Goal: Task Accomplishment & Management: Use online tool/utility

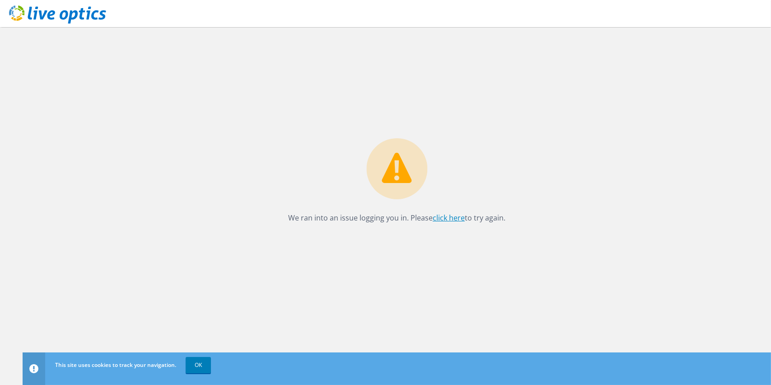
click at [449, 215] on link "click here" at bounding box center [449, 218] width 32 height 10
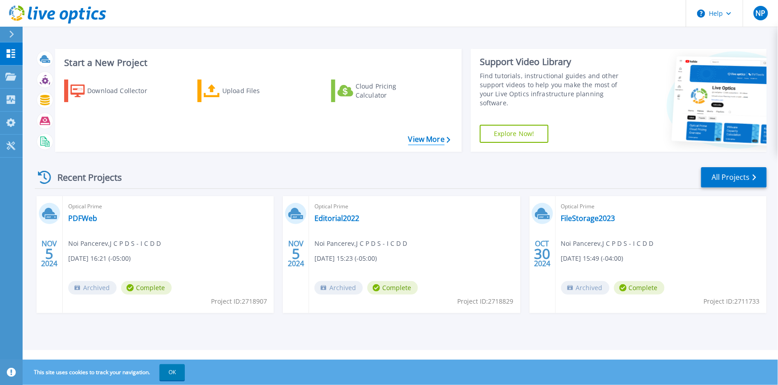
click at [435, 136] on link "View More" at bounding box center [429, 139] width 42 height 9
click at [92, 89] on div "Download Collector" at bounding box center [123, 91] width 72 height 18
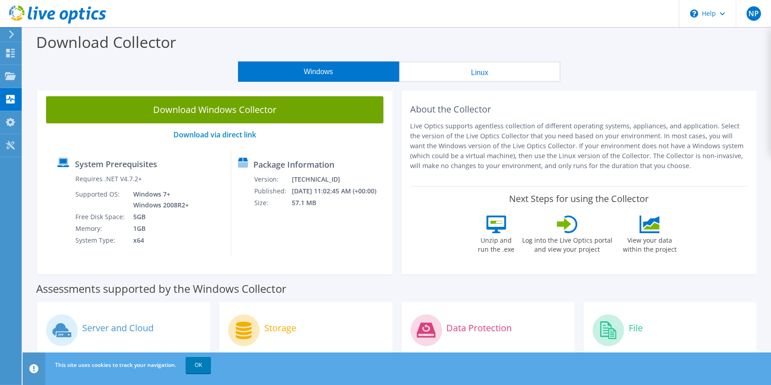
click at [337, 73] on button "Windows" at bounding box center [318, 71] width 161 height 20
click at [749, 10] on span "NP" at bounding box center [754, 13] width 14 height 14
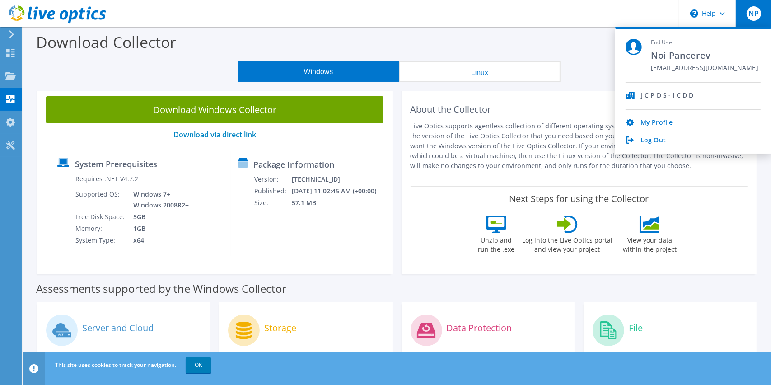
click at [323, 20] on header "NP End User Noi Pancerev pancerev@icdd.com J C P D S - I C D D My Profile Log O…" at bounding box center [385, 13] width 771 height 27
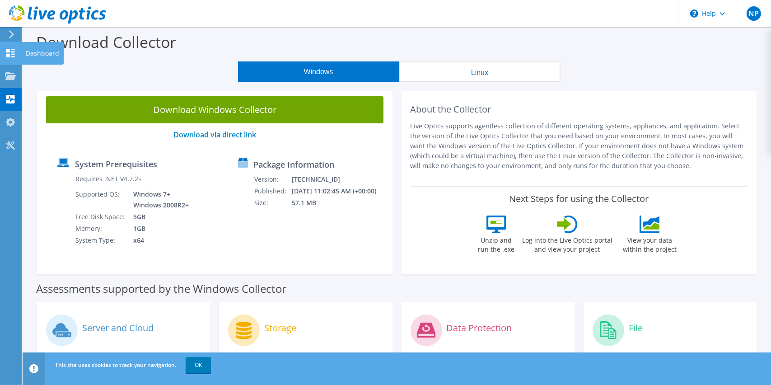
click at [11, 57] on div at bounding box center [10, 54] width 11 height 10
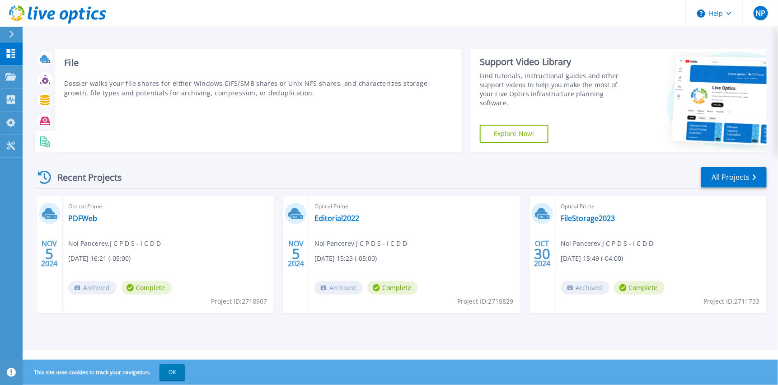
click at [311, 134] on div "File Dossier walks your file shares for either Windows CIFS/SMB shares or Unix …" at bounding box center [258, 100] width 407 height 103
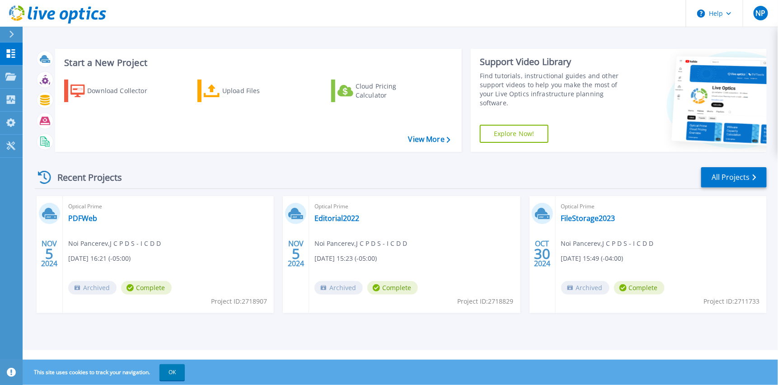
click at [46, 178] on icon at bounding box center [44, 177] width 13 height 13
click at [738, 182] on link "All Projects" at bounding box center [733, 177] width 65 height 20
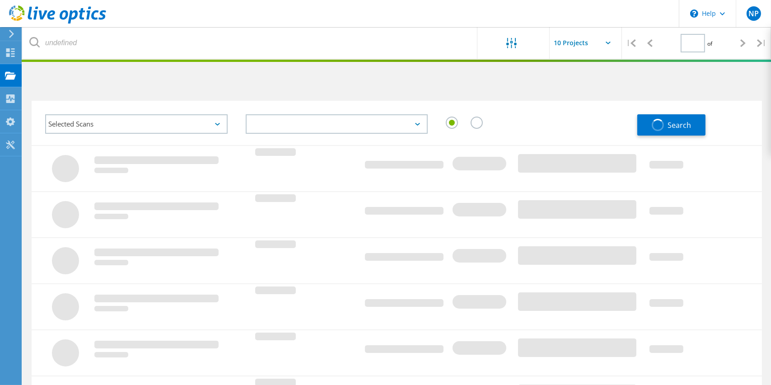
type input "1"
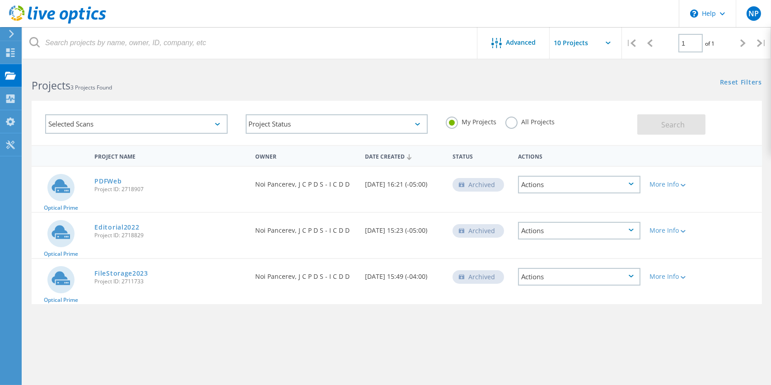
click at [138, 126] on div "Selected Scans" at bounding box center [136, 123] width 182 height 19
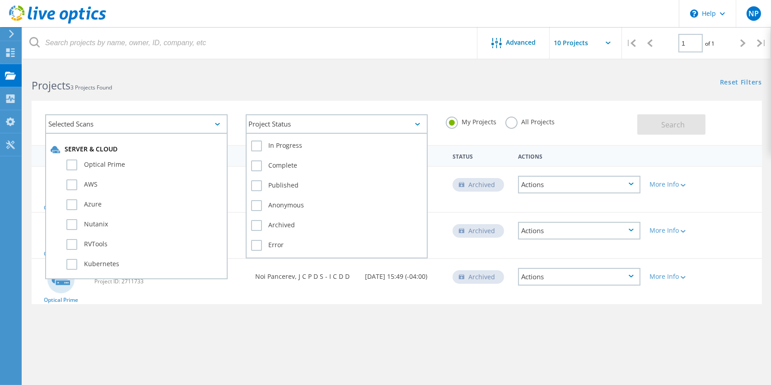
click at [339, 114] on div "Project Status" at bounding box center [337, 123] width 182 height 19
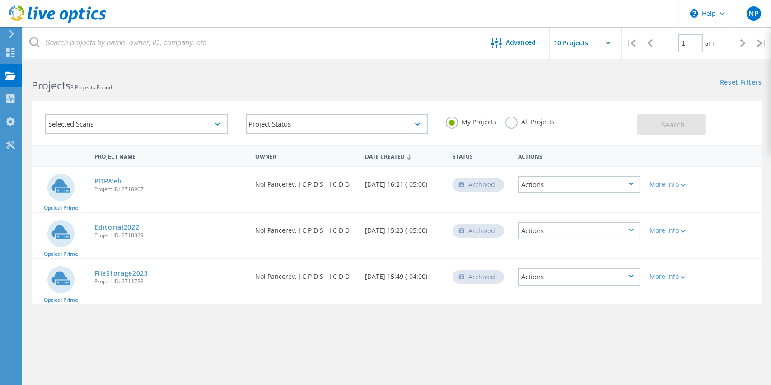
click at [161, 122] on div "Selected Scans" at bounding box center [136, 123] width 182 height 19
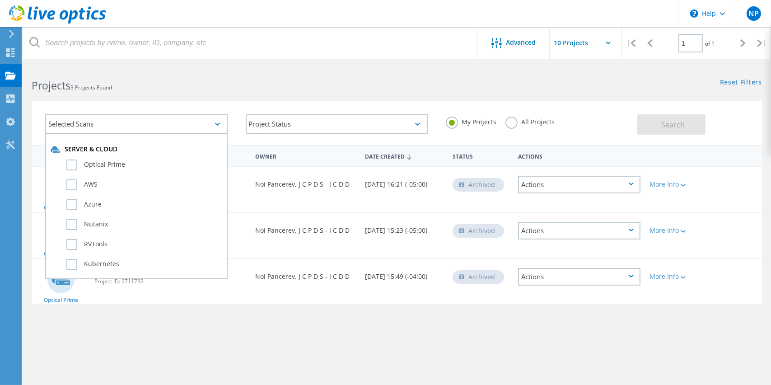
click at [161, 122] on div "Selected Scans" at bounding box center [136, 123] width 182 height 19
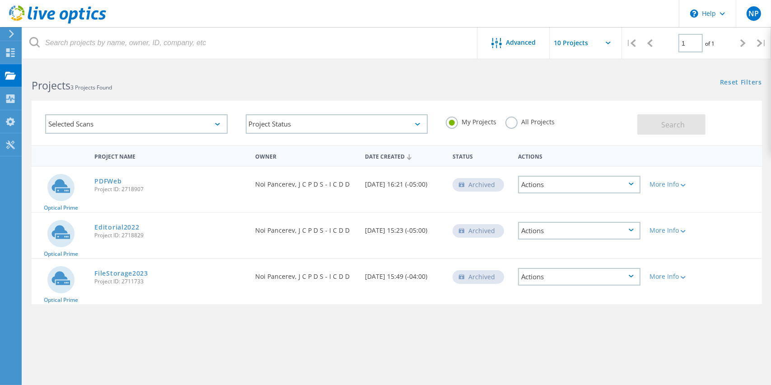
click at [575, 129] on div "My Projects All Projects" at bounding box center [537, 121] width 201 height 33
click at [71, 124] on div "Selected Scans" at bounding box center [136, 123] width 182 height 19
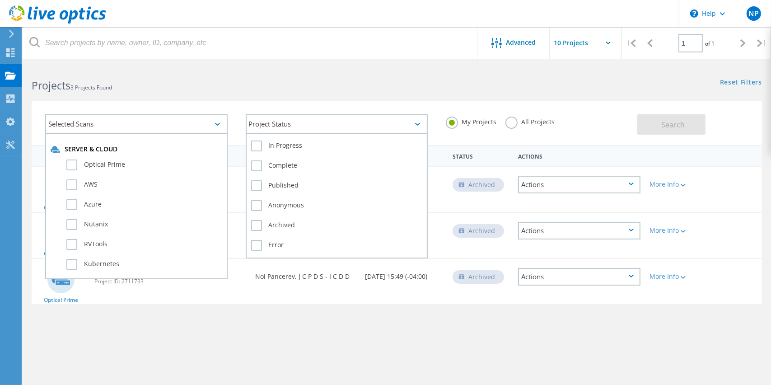
click at [264, 123] on div "Project Status" at bounding box center [337, 123] width 182 height 19
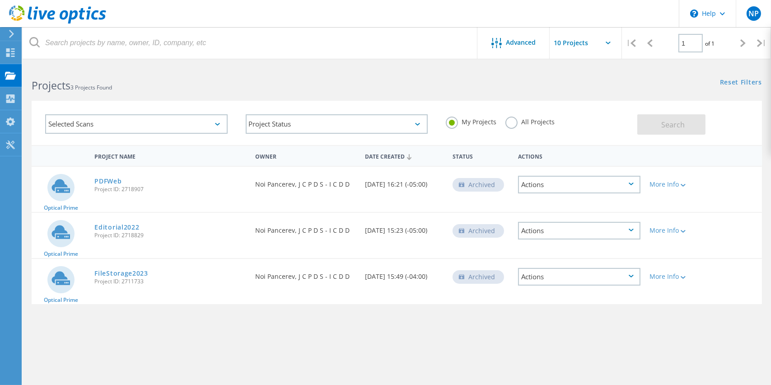
click at [180, 123] on div "Selected Scans" at bounding box center [136, 123] width 182 height 19
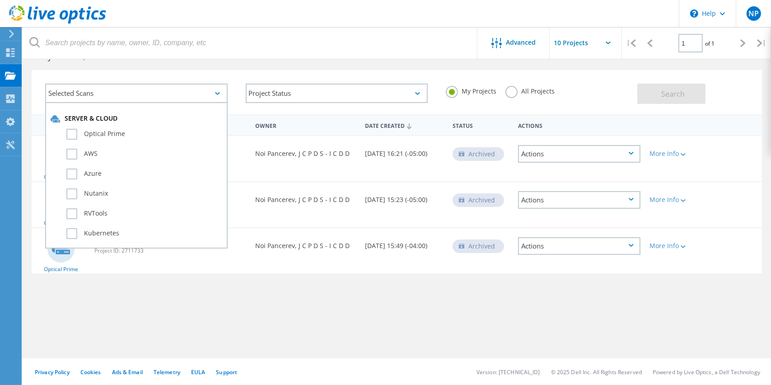
click at [87, 95] on div "Selected Scans" at bounding box center [136, 93] width 182 height 19
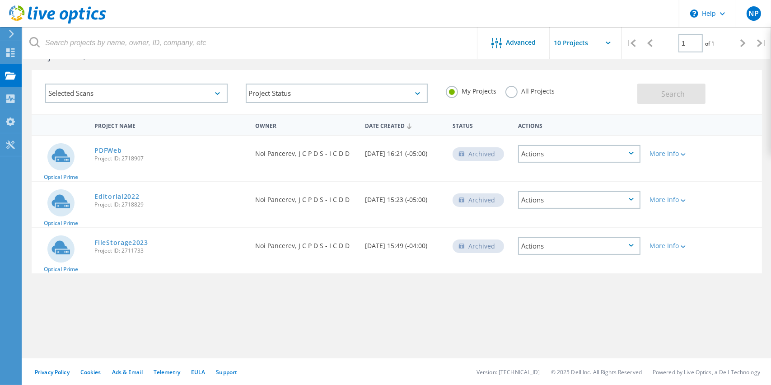
click at [87, 95] on div "Selected Scans" at bounding box center [136, 93] width 182 height 19
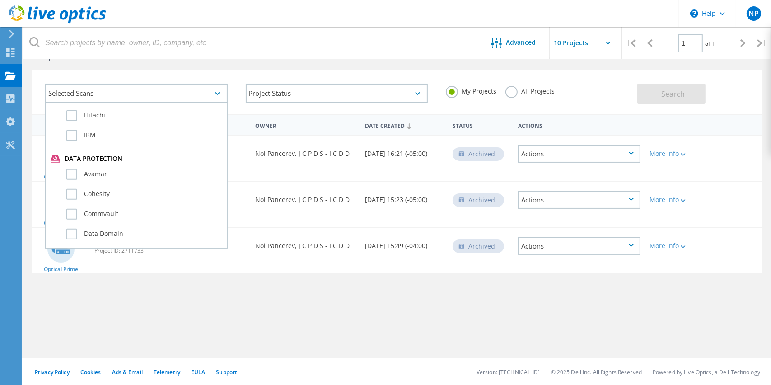
scroll to position [448, 0]
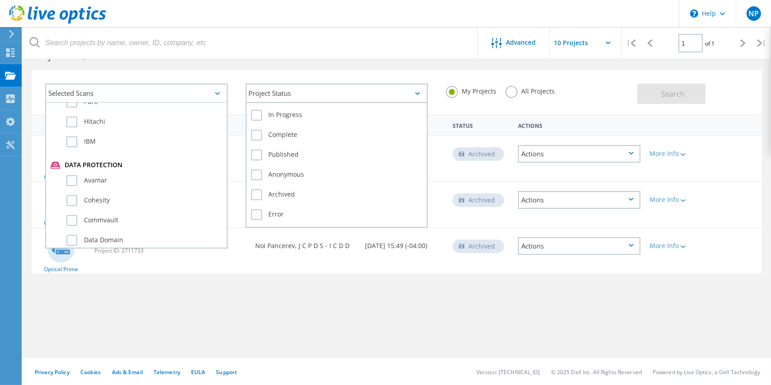
click at [298, 93] on div "Project Status" at bounding box center [337, 93] width 182 height 19
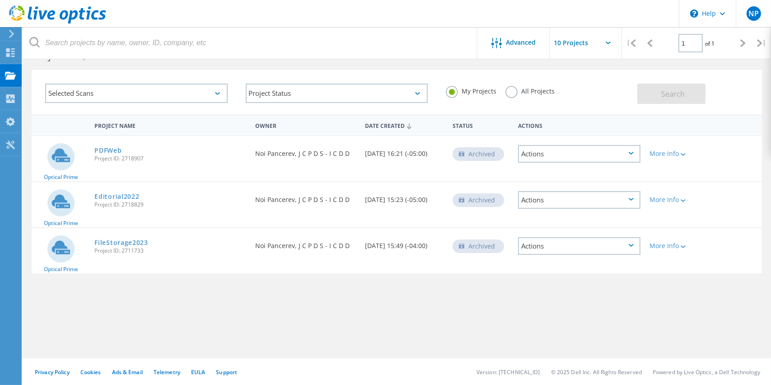
click at [160, 94] on div "Selected Scans" at bounding box center [136, 93] width 182 height 19
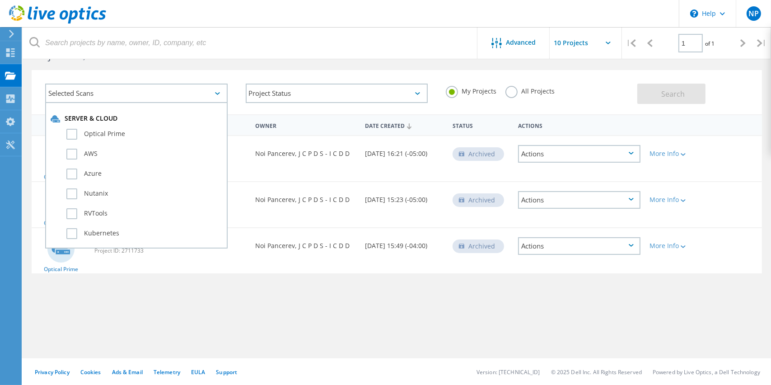
click at [160, 94] on div "Selected Scans" at bounding box center [136, 93] width 182 height 19
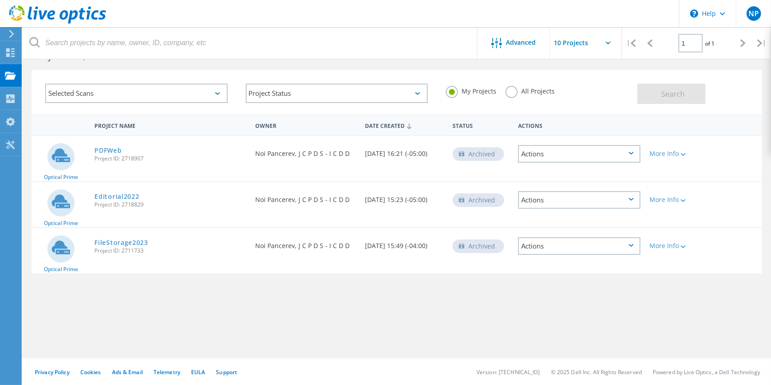
click at [68, 95] on div "Selected Scans" at bounding box center [136, 93] width 182 height 19
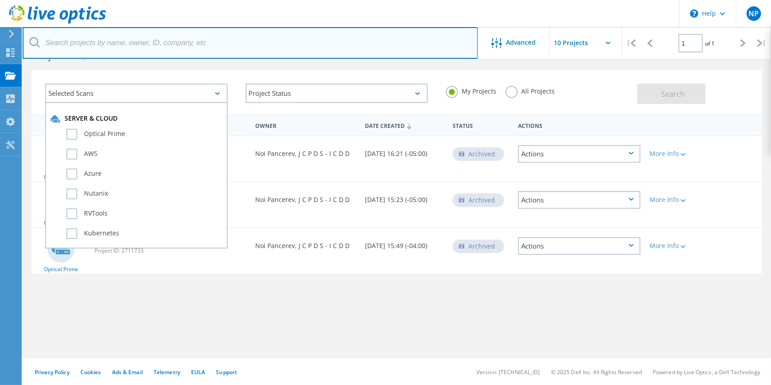
click at [43, 46] on input "text" at bounding box center [250, 43] width 455 height 32
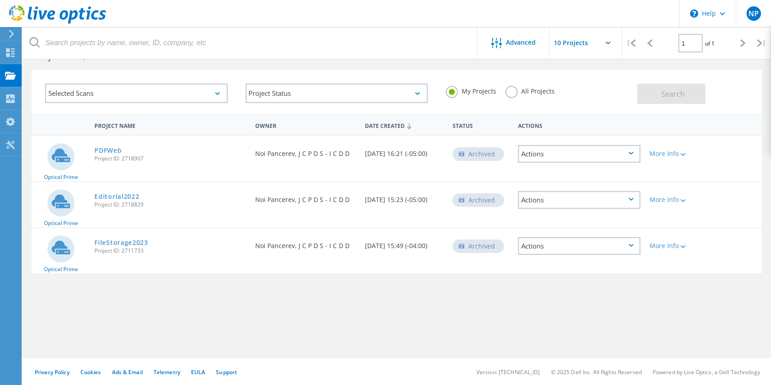
click at [163, 94] on div "Selected Scans" at bounding box center [136, 93] width 182 height 19
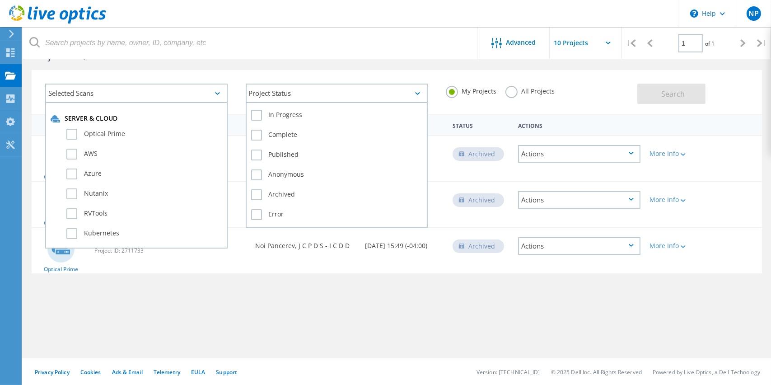
click at [334, 90] on div "Project Status" at bounding box center [337, 93] width 182 height 19
